Goal: Transaction & Acquisition: Obtain resource

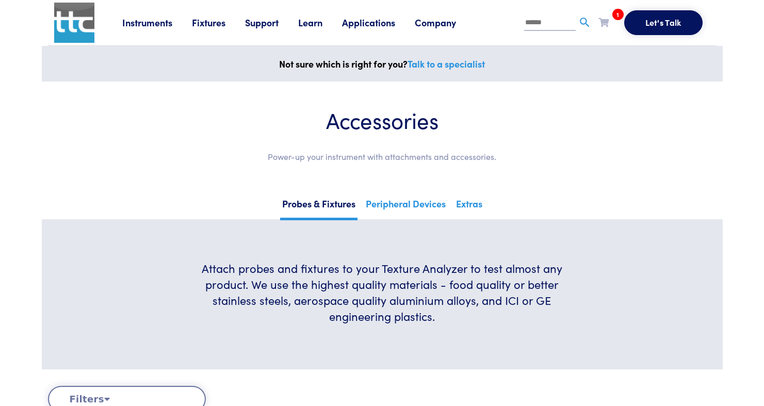
click at [602, 32] on li "1 TA-52 Request Clear Cart" at bounding box center [611, 24] width 26 height 21
click at [606, 24] on icon at bounding box center [603, 22] width 10 height 9
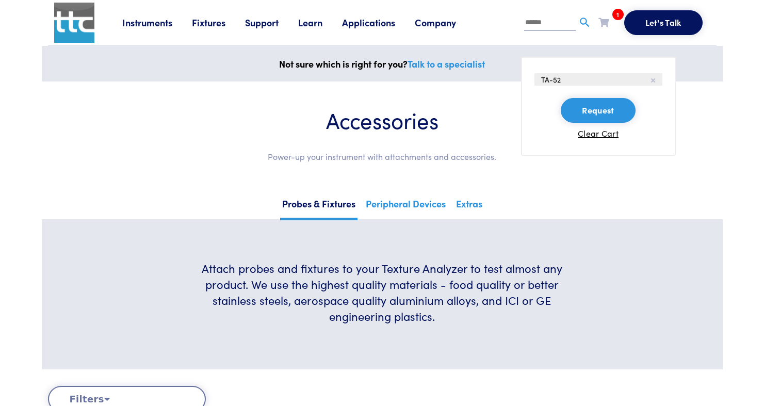
click at [561, 80] on li "TA-52" at bounding box center [598, 79] width 128 height 12
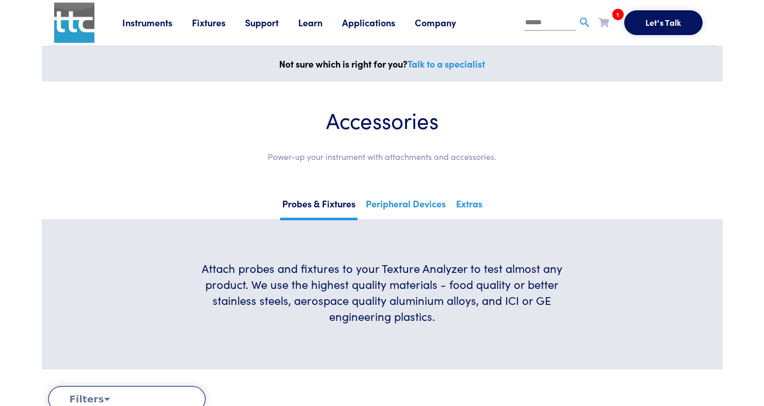
click at [613, 26] on li "1 TA-52 Request Clear Cart" at bounding box center [611, 24] width 26 height 21
click at [603, 22] on icon at bounding box center [603, 22] width 10 height 9
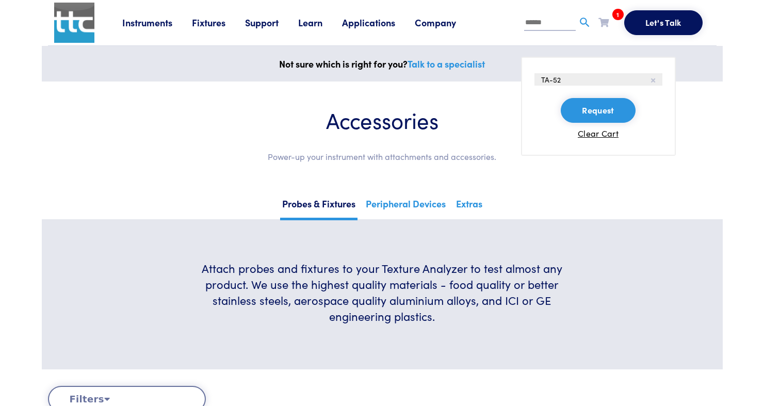
click at [592, 116] on button "Request" at bounding box center [598, 110] width 74 height 25
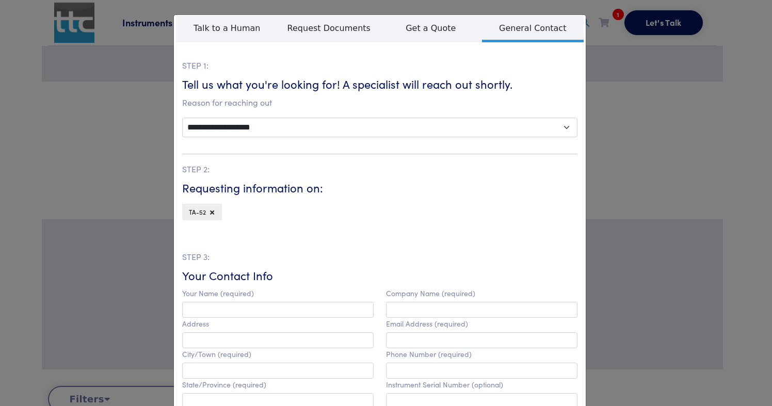
click at [197, 212] on span "TA-52" at bounding box center [197, 211] width 17 height 9
click at [639, 122] on div "**********" at bounding box center [386, 203] width 772 height 406
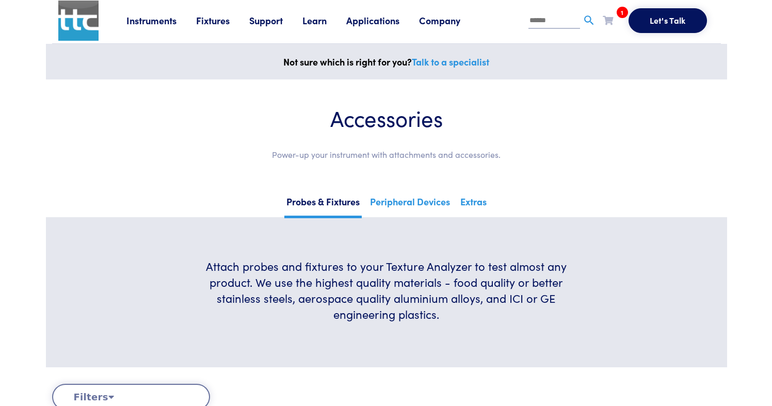
scroll to position [4, 0]
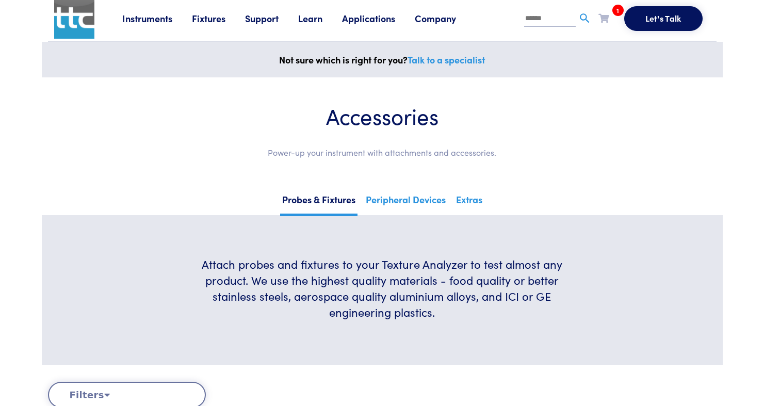
click at [548, 19] on input "text" at bounding box center [550, 18] width 52 height 15
click at [617, 12] on span "1" at bounding box center [617, 10] width 11 height 11
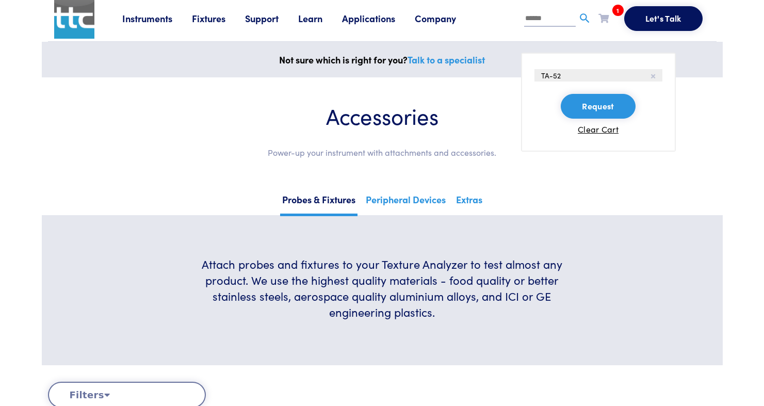
click at [600, 104] on button "Request" at bounding box center [598, 106] width 74 height 25
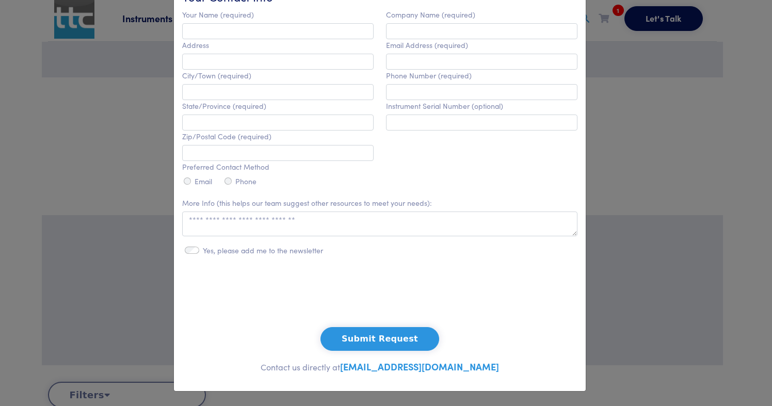
scroll to position [0, 0]
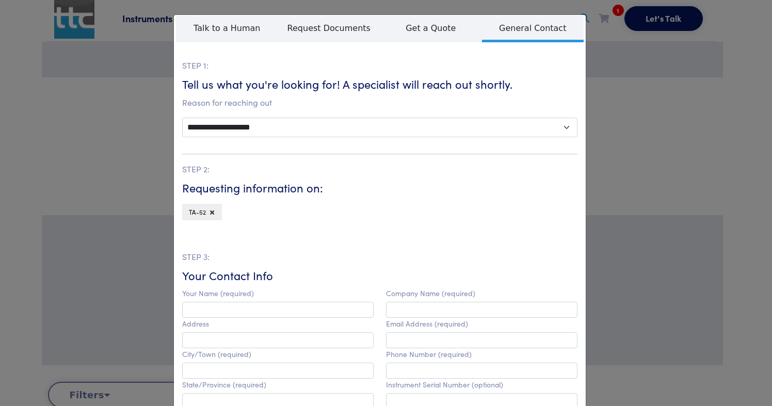
click at [219, 106] on p "Reason for reaching out" at bounding box center [379, 102] width 395 height 13
click at [716, 243] on div "**********" at bounding box center [386, 203] width 772 height 406
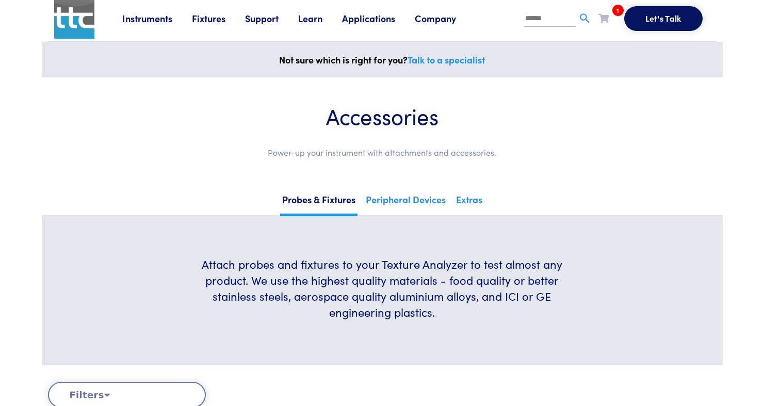
click at [606, 22] on icon at bounding box center [603, 17] width 10 height 9
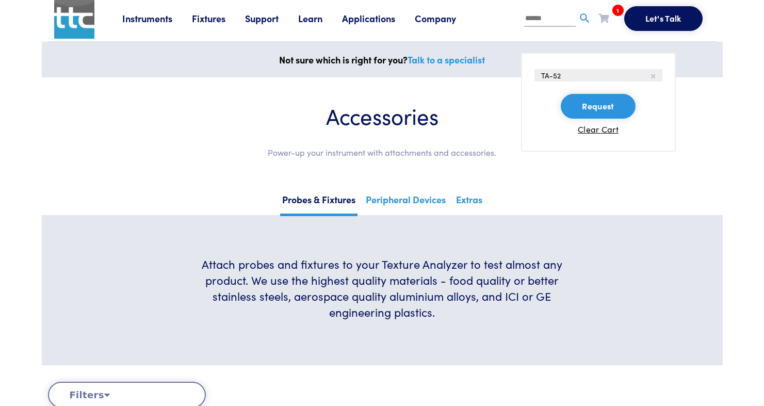
click at [606, 22] on icon at bounding box center [603, 17] width 10 height 9
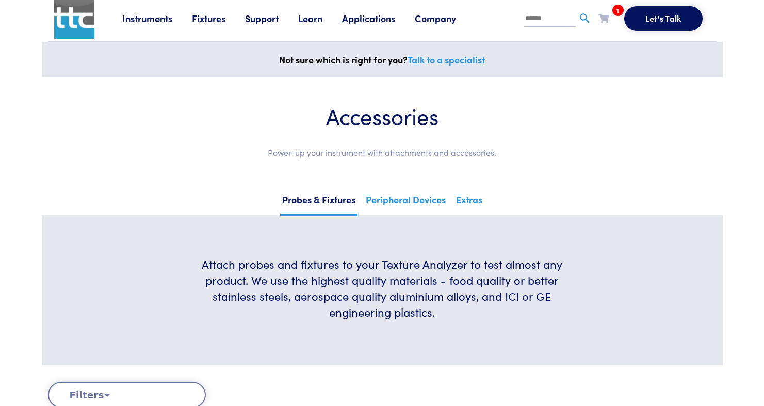
click at [606, 22] on icon at bounding box center [603, 17] width 10 height 9
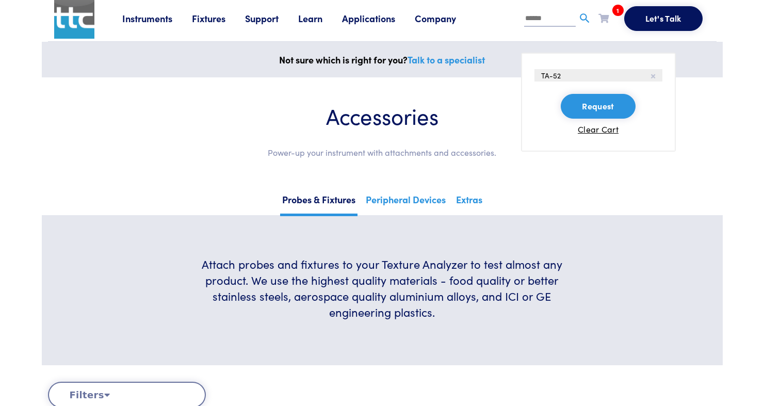
click at [563, 72] on li "TA-52" at bounding box center [598, 75] width 128 height 12
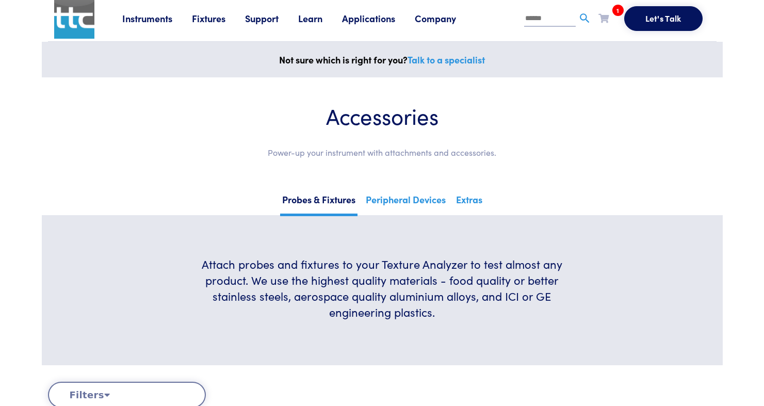
click at [610, 17] on li "1 TA-52 Request Clear Cart" at bounding box center [611, 20] width 26 height 21
click at [606, 20] on icon at bounding box center [603, 17] width 10 height 9
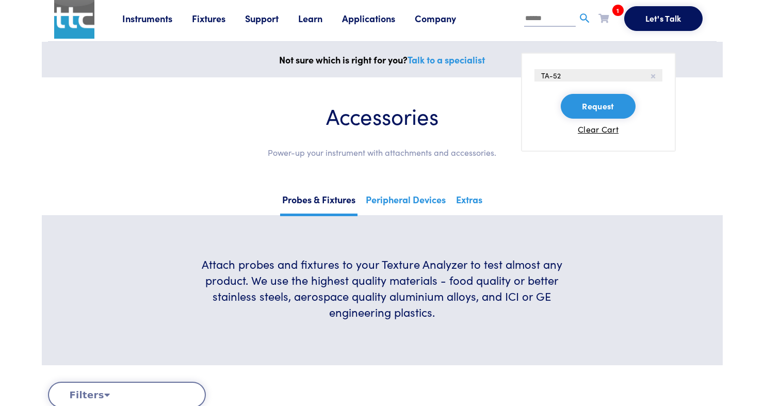
click at [526, 20] on input "text" at bounding box center [550, 18] width 52 height 15
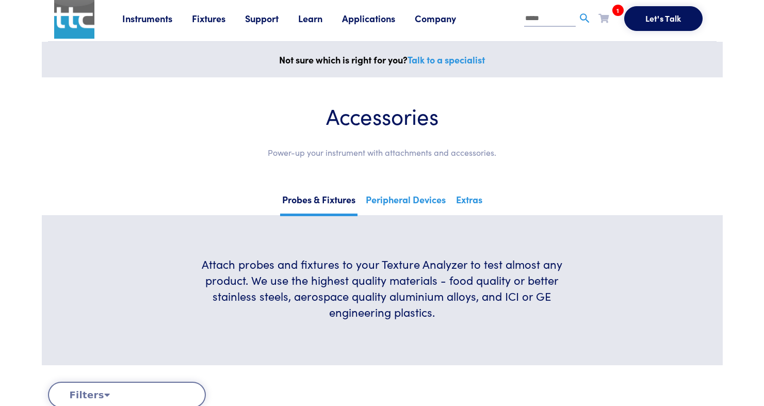
type input "*****"
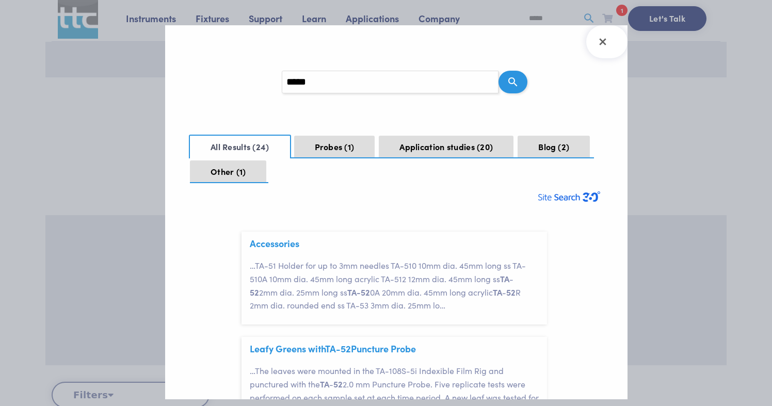
click at [66, 221] on div at bounding box center [386, 203] width 772 height 406
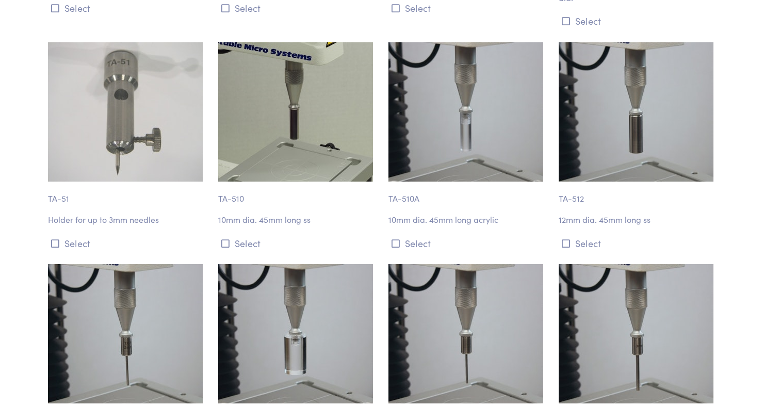
scroll to position [2537, 0]
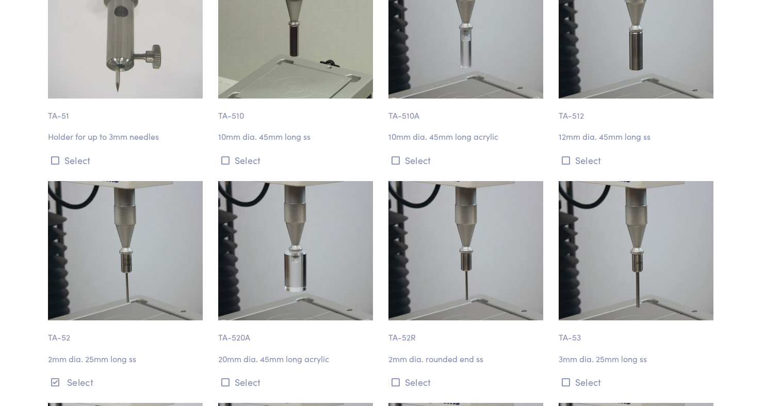
click at [87, 352] on p "2mm dia. 25mm long ss" at bounding box center [127, 358] width 158 height 13
drag, startPoint x: 86, startPoint y: 321, endPoint x: 122, endPoint y: 320, distance: 35.6
click at [122, 352] on p "2mm dia. 25mm long ss" at bounding box center [127, 358] width 158 height 13
click at [157, 352] on p "2mm dia. 25mm long ss" at bounding box center [127, 358] width 158 height 13
drag, startPoint x: 85, startPoint y: 320, endPoint x: 108, endPoint y: 321, distance: 23.3
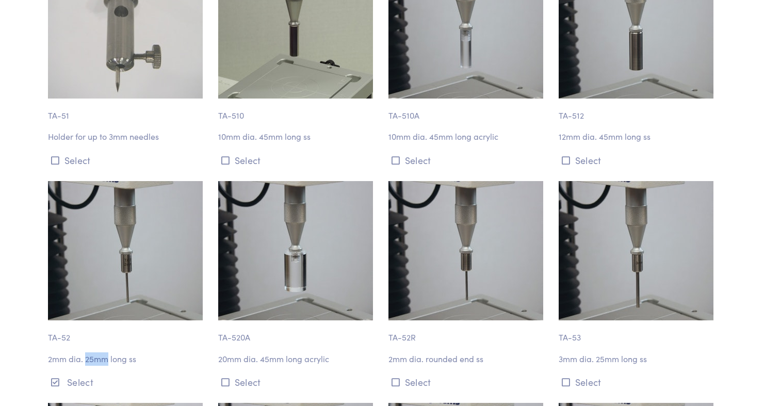
click at [108, 352] on p "2mm dia. 25mm long ss" at bounding box center [127, 358] width 158 height 13
click at [173, 330] on div "TA-52 2mm dia. 25mm long ss Select" at bounding box center [127, 285] width 170 height 209
click at [93, 352] on p "2mm dia. 25mm long ss" at bounding box center [127, 358] width 158 height 13
drag, startPoint x: 108, startPoint y: 318, endPoint x: 14, endPoint y: 306, distance: 94.6
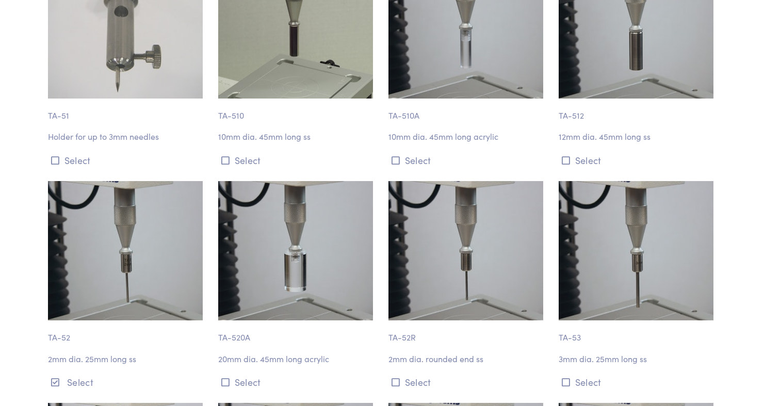
click at [146, 352] on p "2mm dia. 25mm long ss" at bounding box center [127, 358] width 158 height 13
drag, startPoint x: 87, startPoint y: 322, endPoint x: 117, endPoint y: 321, distance: 29.9
click at [117, 352] on p "2mm dia. 25mm long ss" at bounding box center [127, 358] width 158 height 13
click at [169, 352] on p "2mm dia. 25mm long ss" at bounding box center [127, 358] width 158 height 13
drag, startPoint x: 85, startPoint y: 321, endPoint x: 106, endPoint y: 319, distance: 21.7
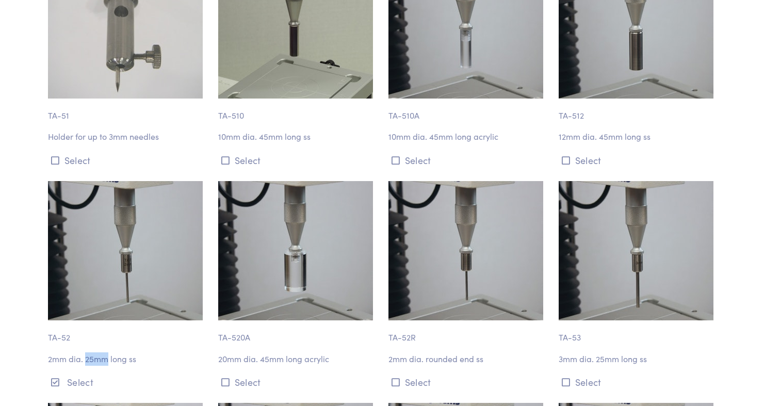
click at [106, 352] on p "2mm dia. 25mm long ss" at bounding box center [127, 358] width 158 height 13
copy p "25mm"
click at [102, 221] on img at bounding box center [125, 250] width 155 height 139
click at [115, 206] on img at bounding box center [125, 250] width 155 height 139
click at [69, 267] on img at bounding box center [125, 250] width 155 height 139
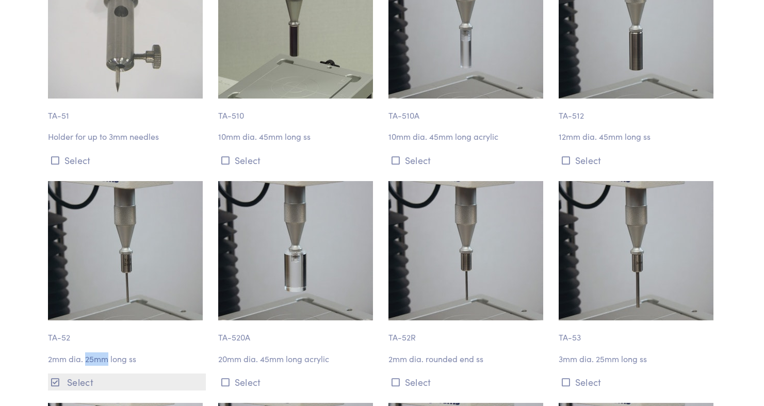
click at [57, 378] on icon at bounding box center [55, 382] width 8 height 9
click at [107, 239] on img at bounding box center [125, 250] width 155 height 139
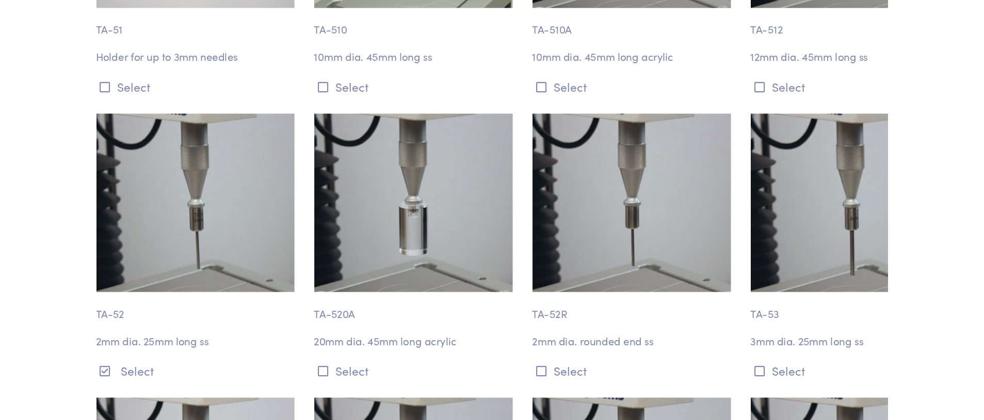
scroll to position [2551, 0]
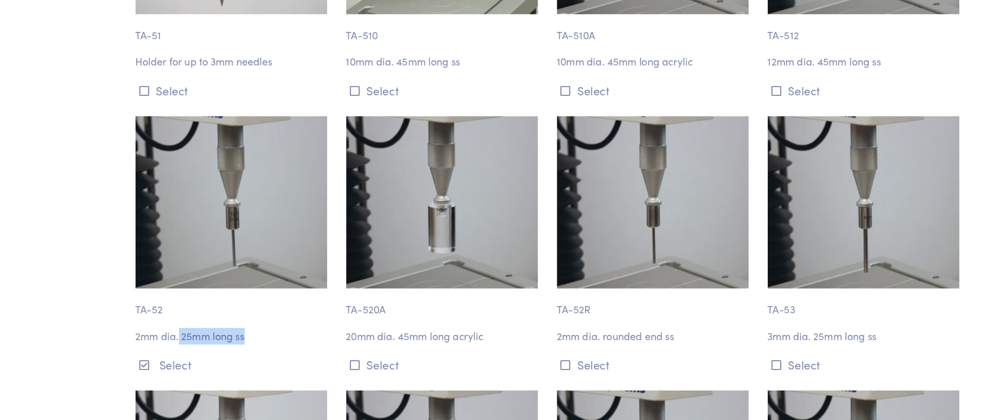
drag, startPoint x: 192, startPoint y: 309, endPoint x: 273, endPoint y: 315, distance: 81.3
click at [273, 315] on div "TA-52 2mm dia. 25mm long ss Select" at bounding box center [237, 271] width 170 height 209
click at [334, 363] on icon at bounding box center [335, 367] width 8 height 9
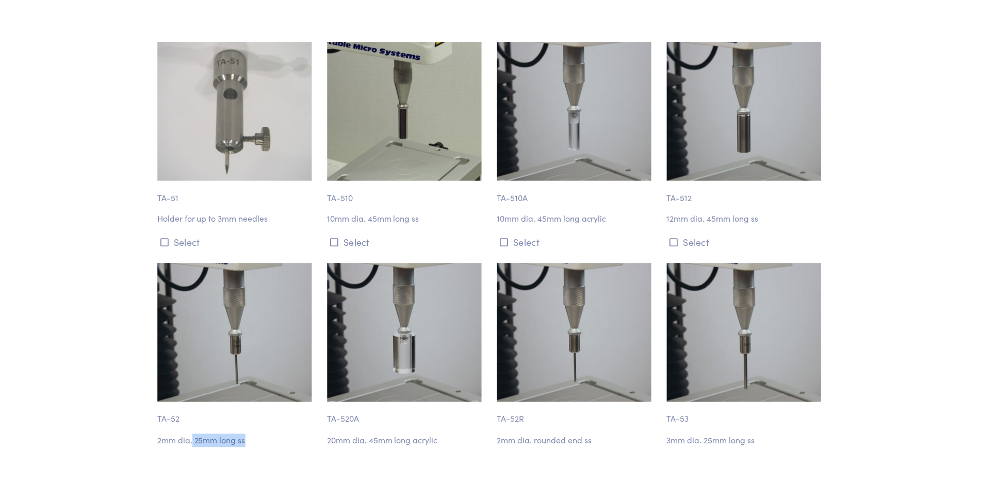
scroll to position [2492, 0]
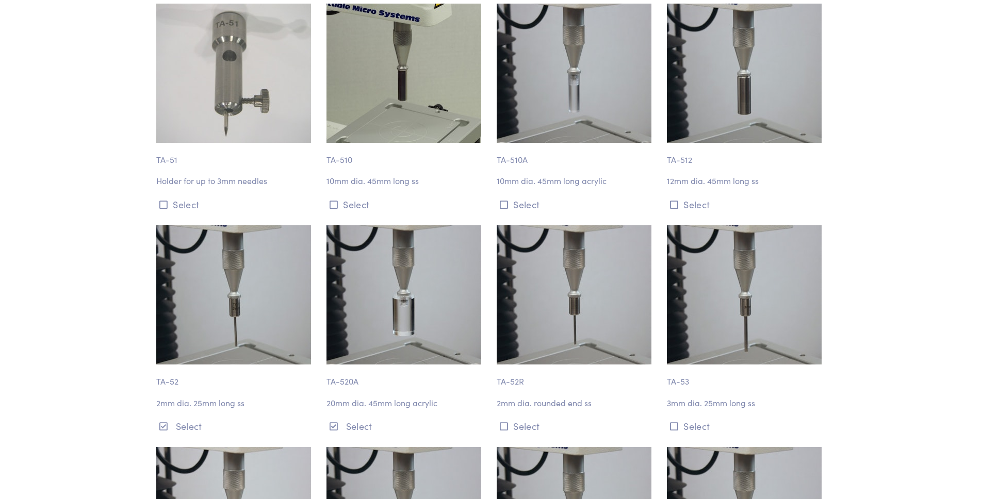
click at [207, 274] on img at bounding box center [233, 294] width 155 height 139
